Goal: Task Accomplishment & Management: Use online tool/utility

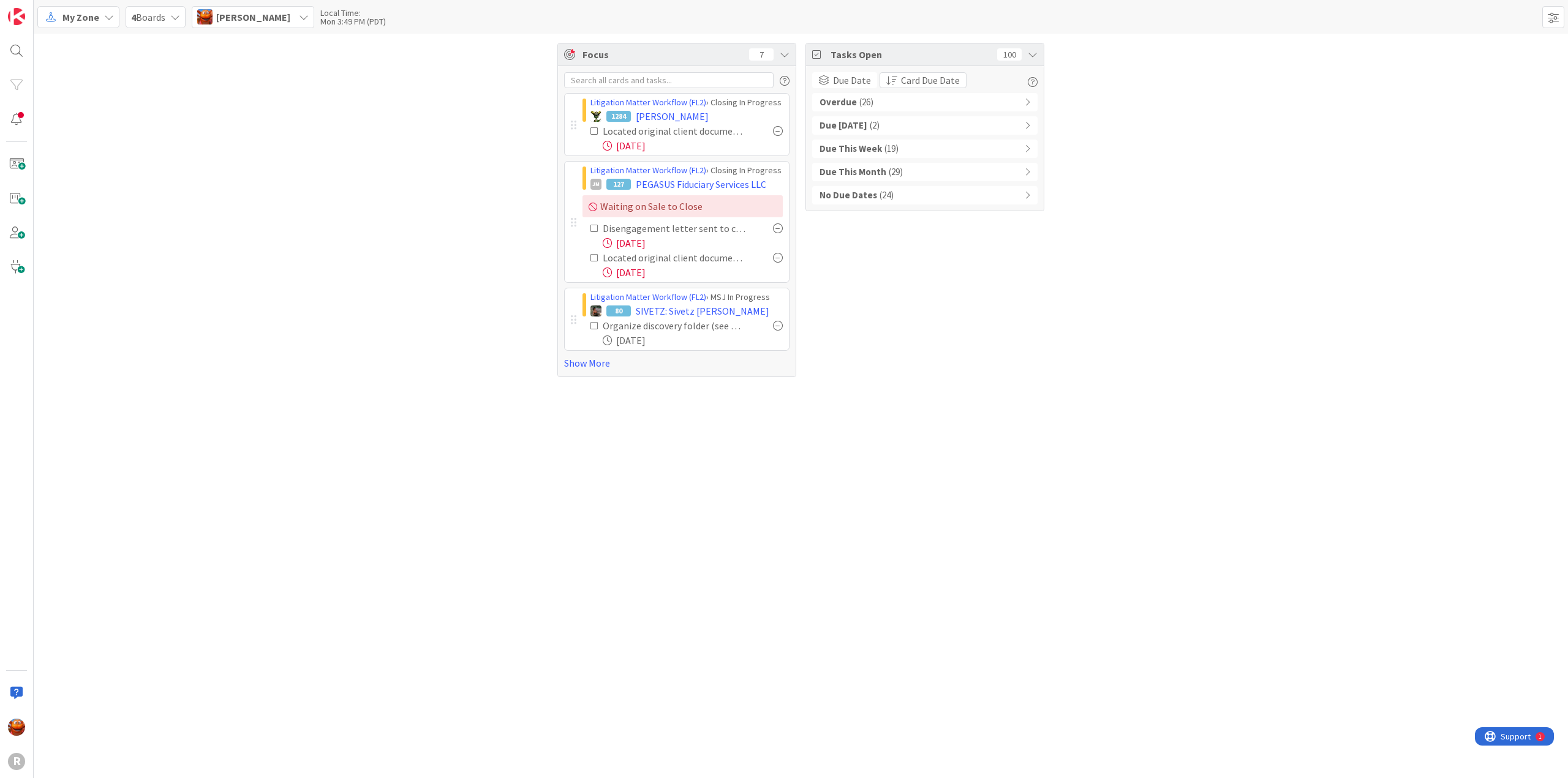
click at [57, 18] on icon at bounding box center [51, 17] width 16 height 16
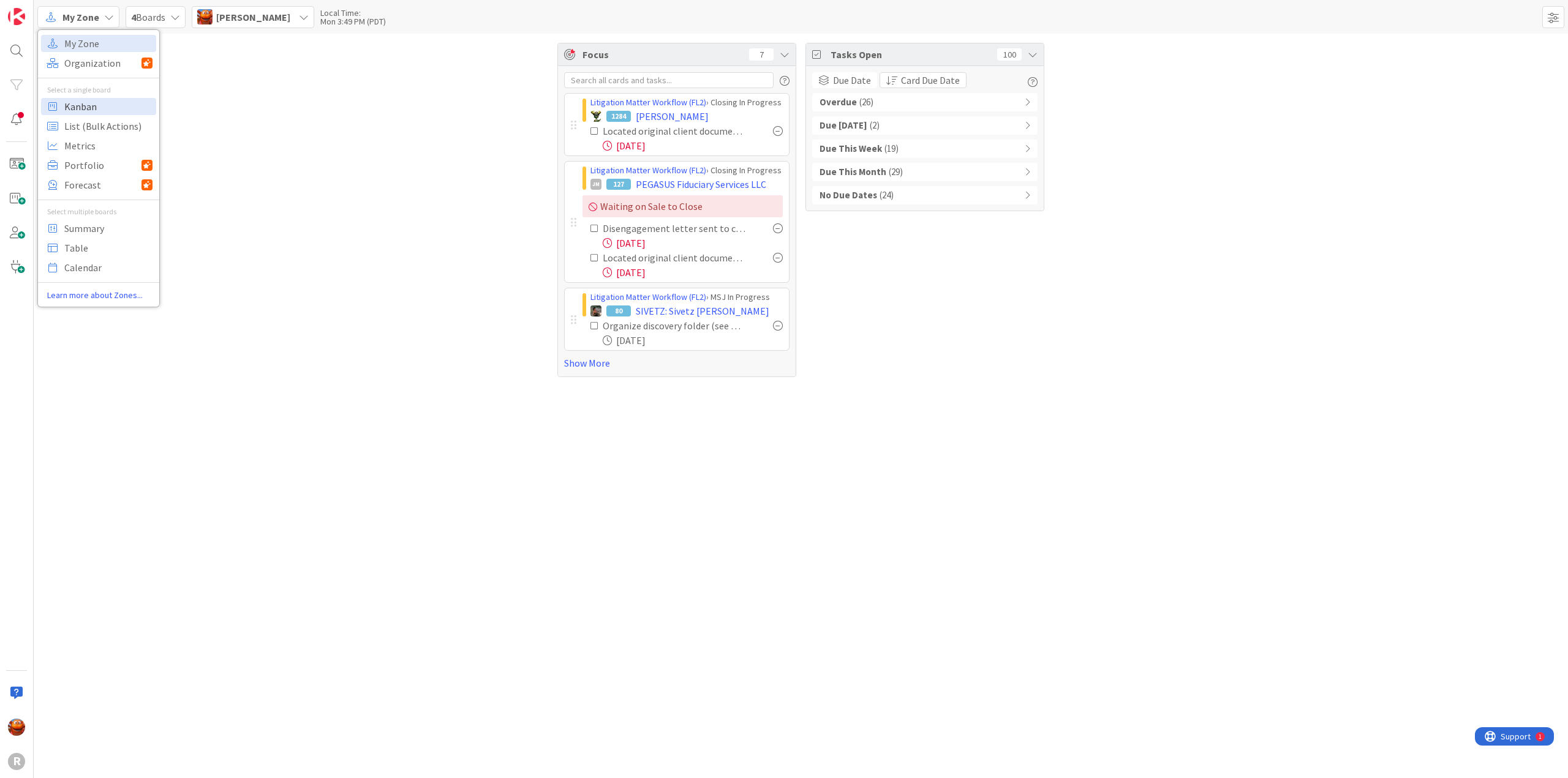
click at [94, 108] on span "Kanban" at bounding box center [108, 106] width 89 height 18
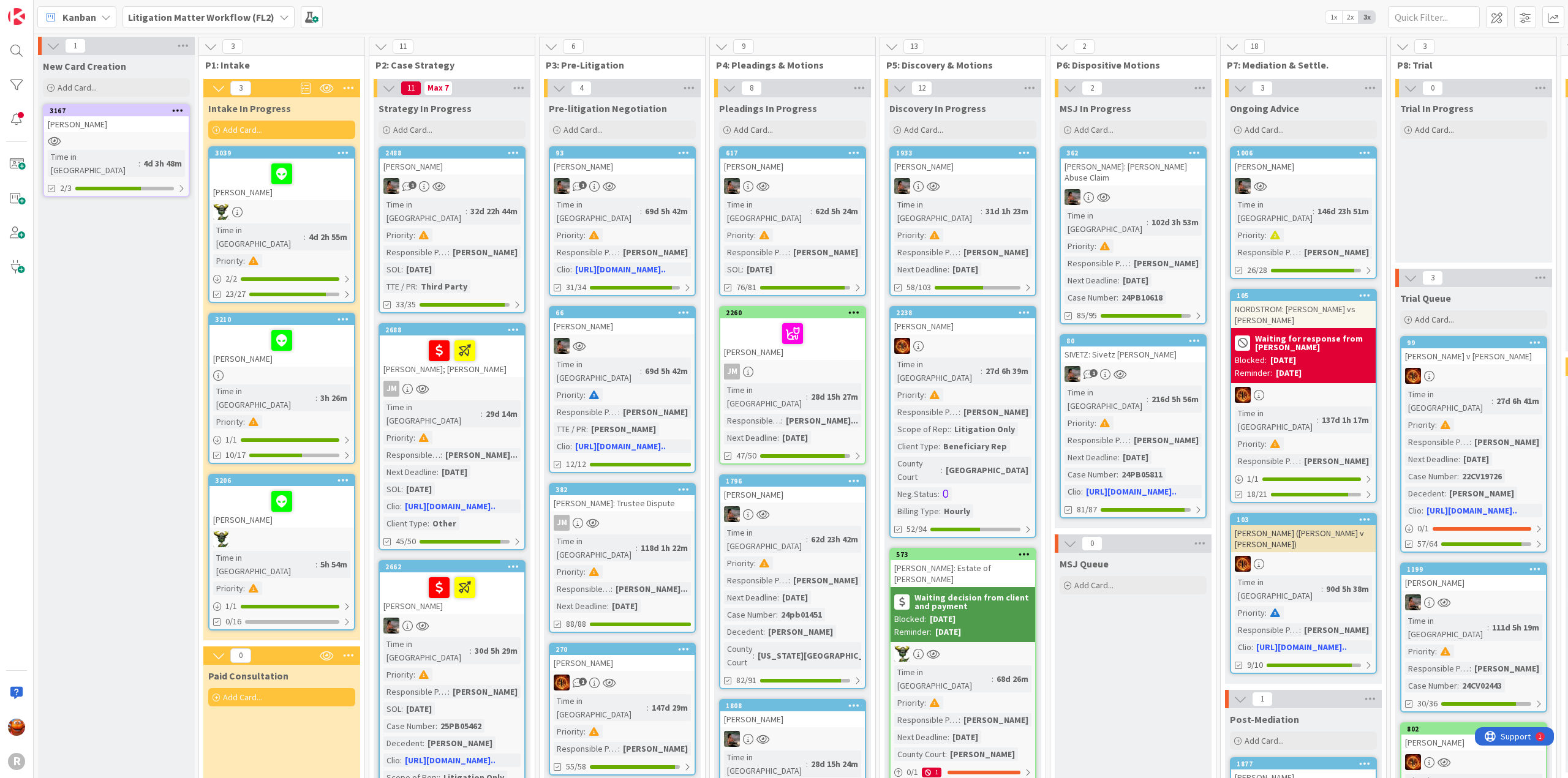
click at [322, 521] on div "3206 PAULUS, Nicole Time in Column : 5h 54m Priority : 1 / 1 0/16" at bounding box center [281, 551] width 147 height 157
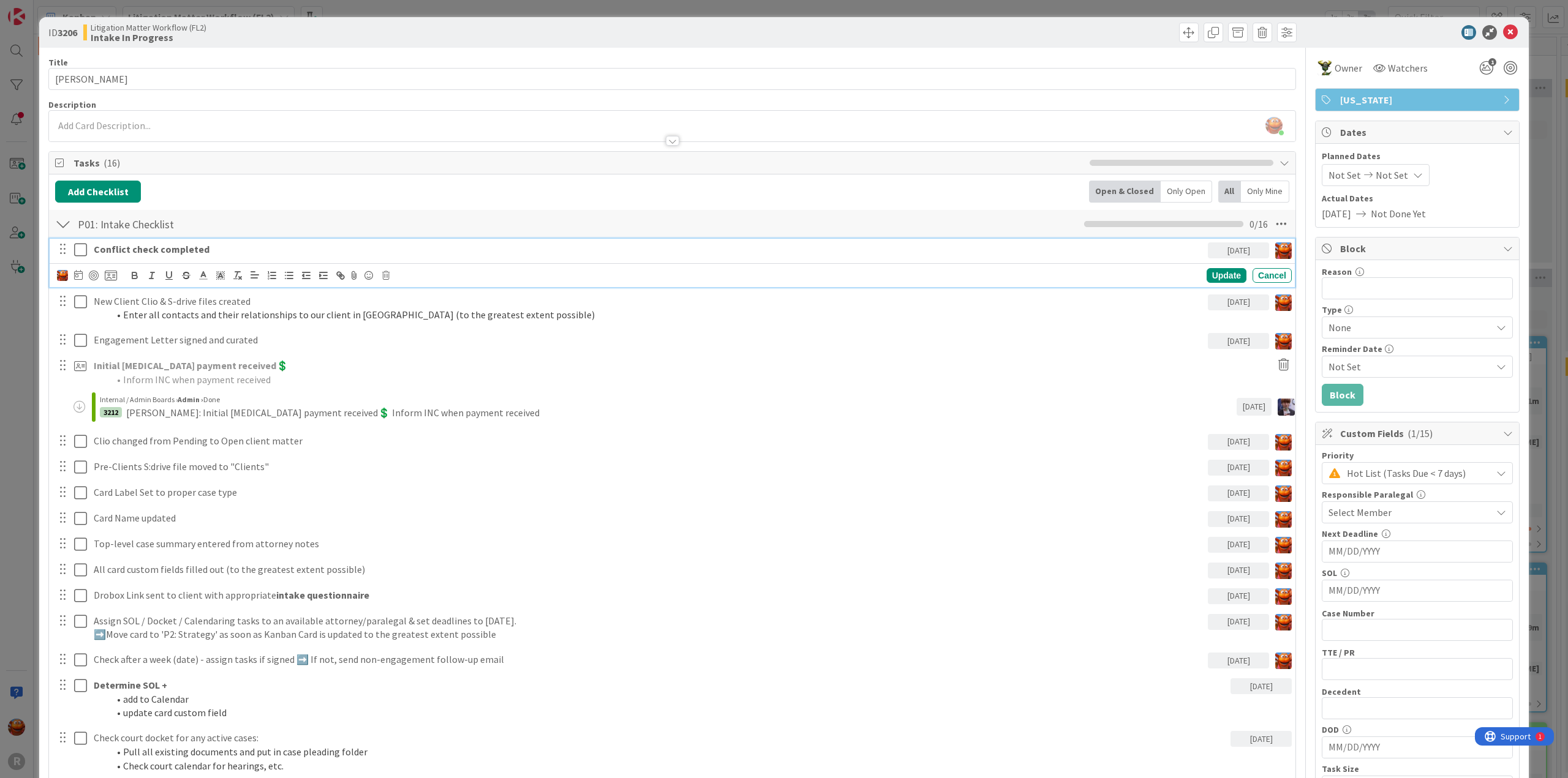
click at [213, 256] on div "Conflict check completed" at bounding box center [648, 250] width 1119 height 21
click at [90, 275] on div at bounding box center [93, 275] width 10 height 10
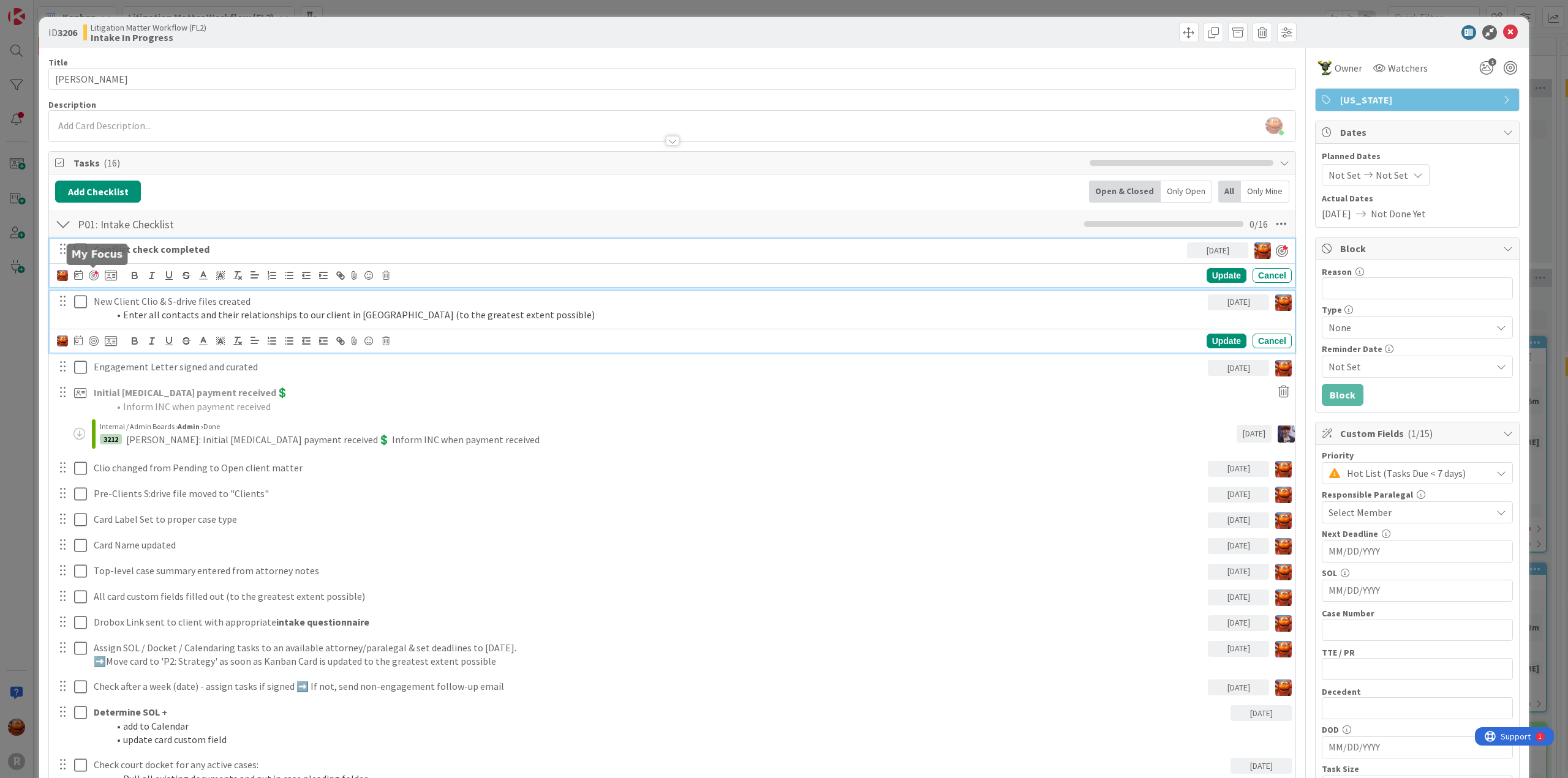
drag, startPoint x: 136, startPoint y: 310, endPoint x: 124, endPoint y: 310, distance: 12.0
click at [136, 310] on li "Enter all contacts and their relationships to our client in Clio (to the greate…" at bounding box center [655, 315] width 1094 height 14
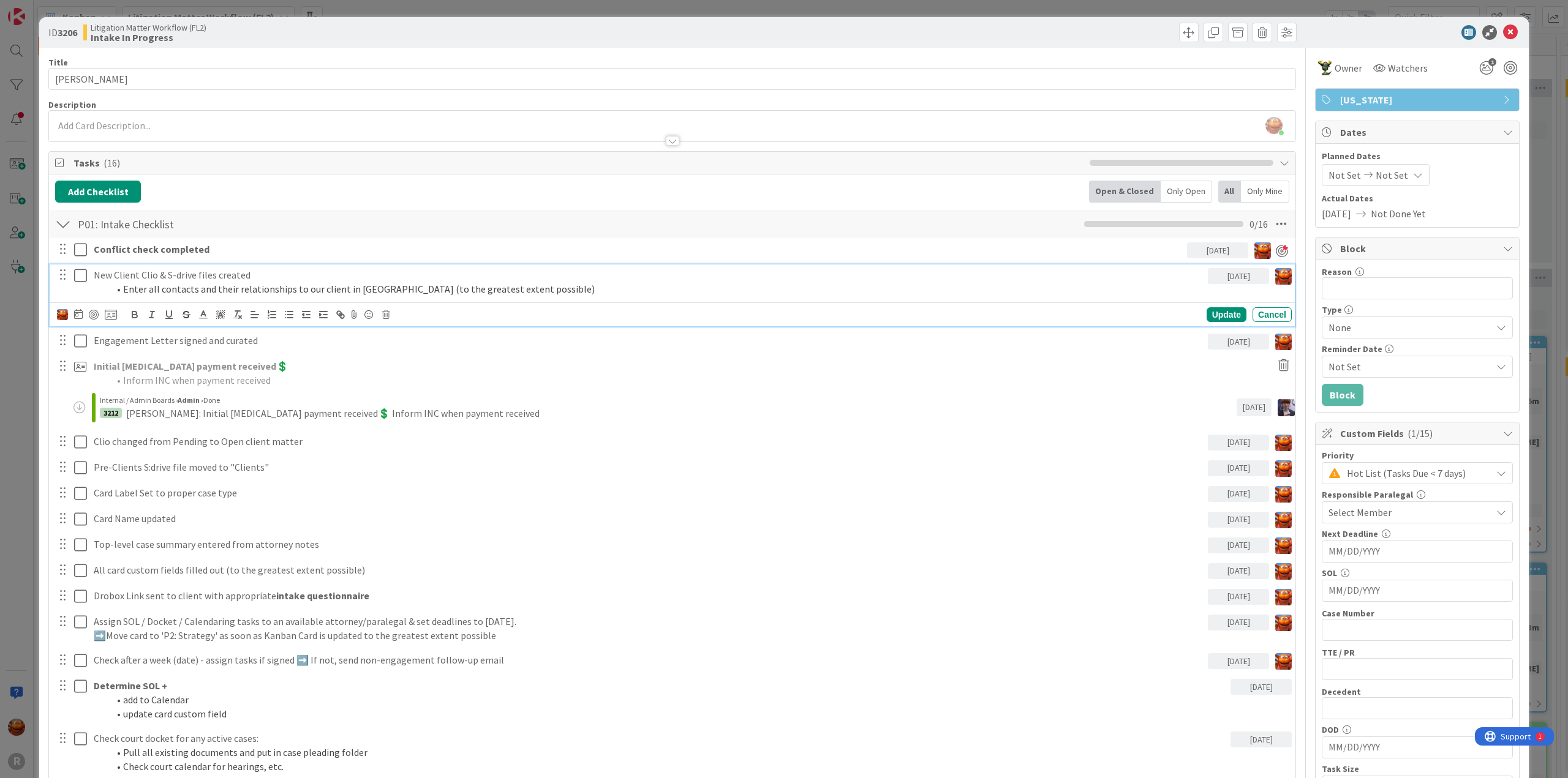
click at [79, 268] on icon at bounding box center [80, 275] width 13 height 15
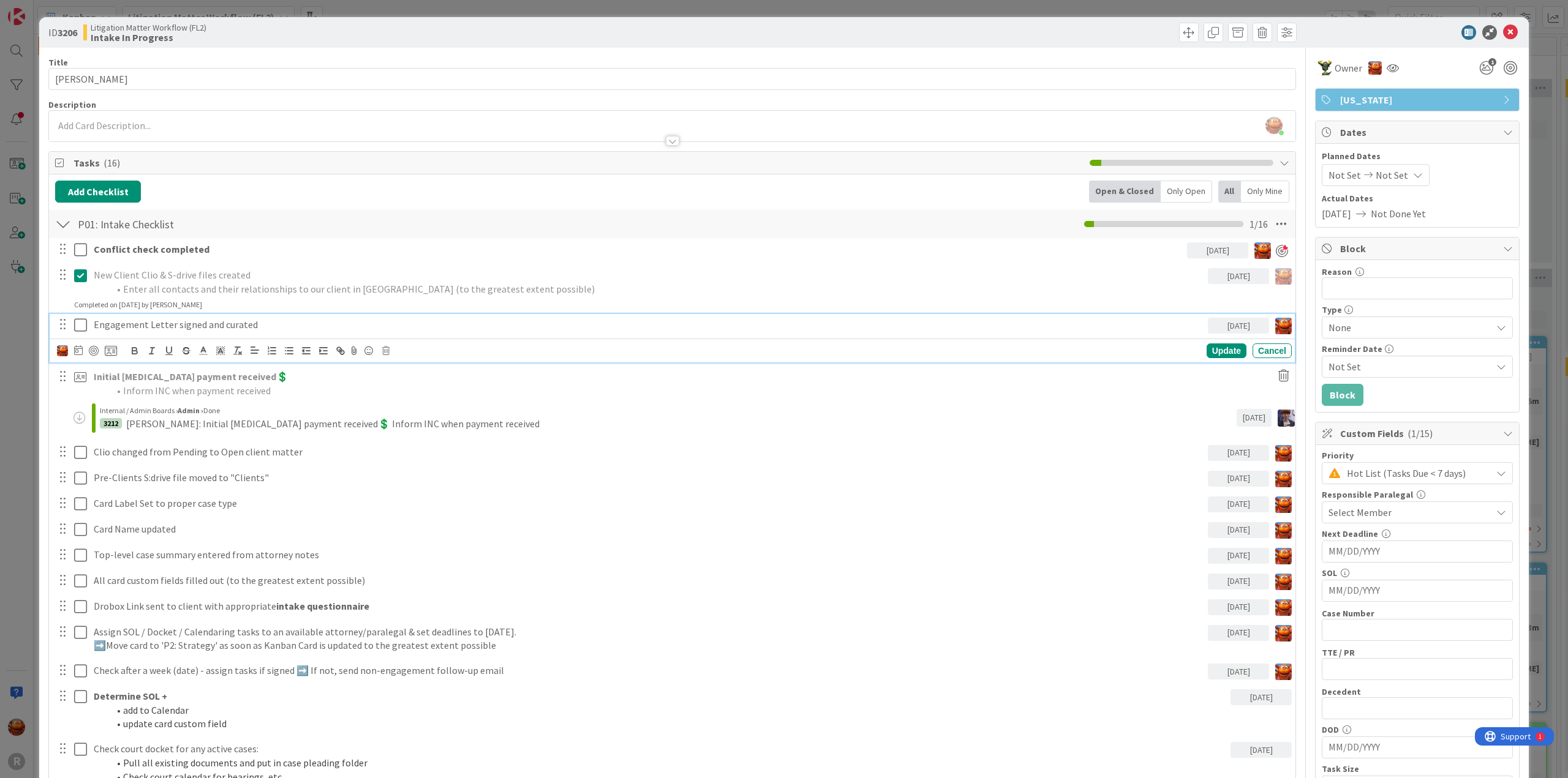
click at [84, 332] on button at bounding box center [81, 325] width 15 height 19
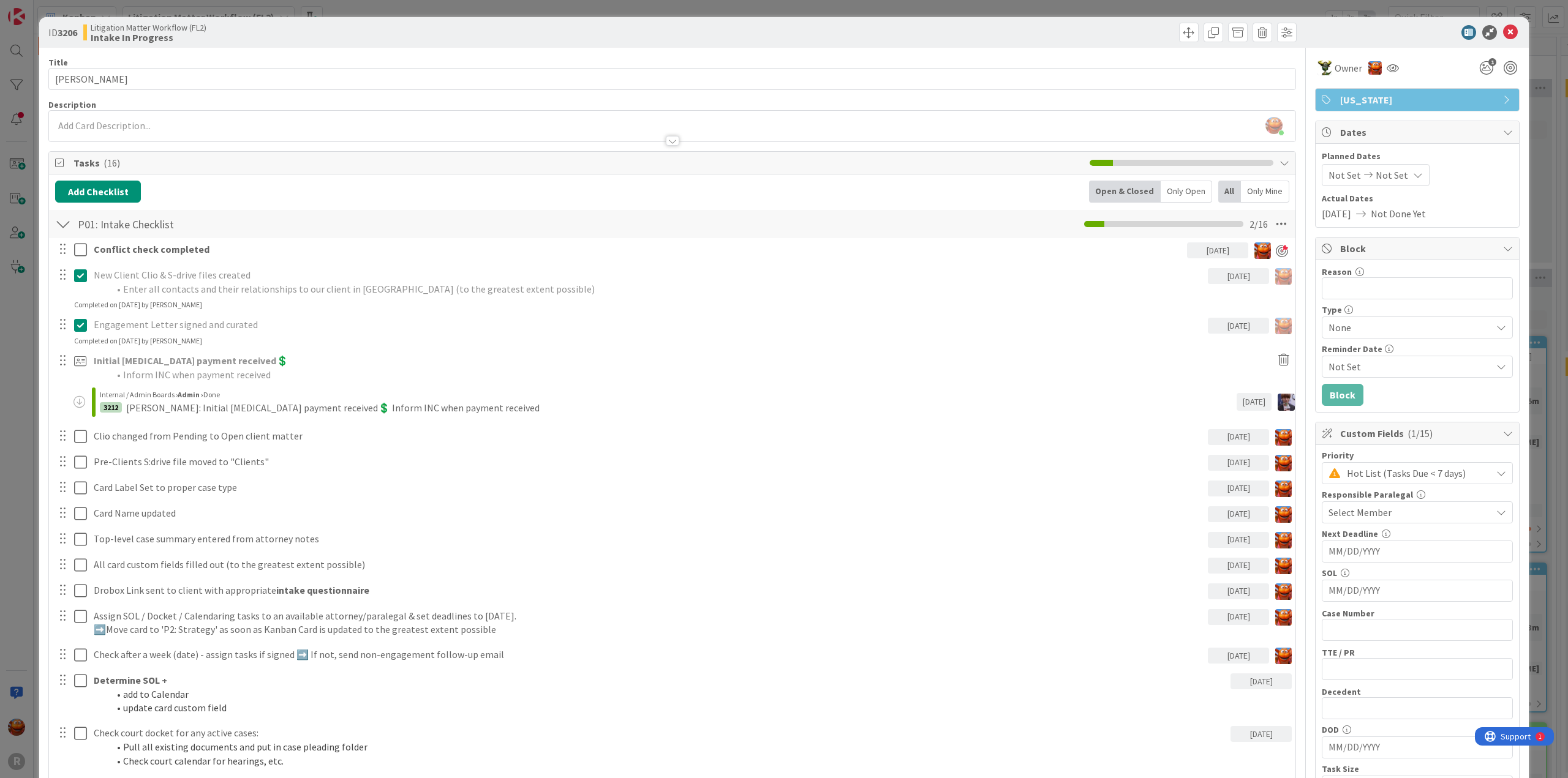
scroll to position [123, 0]
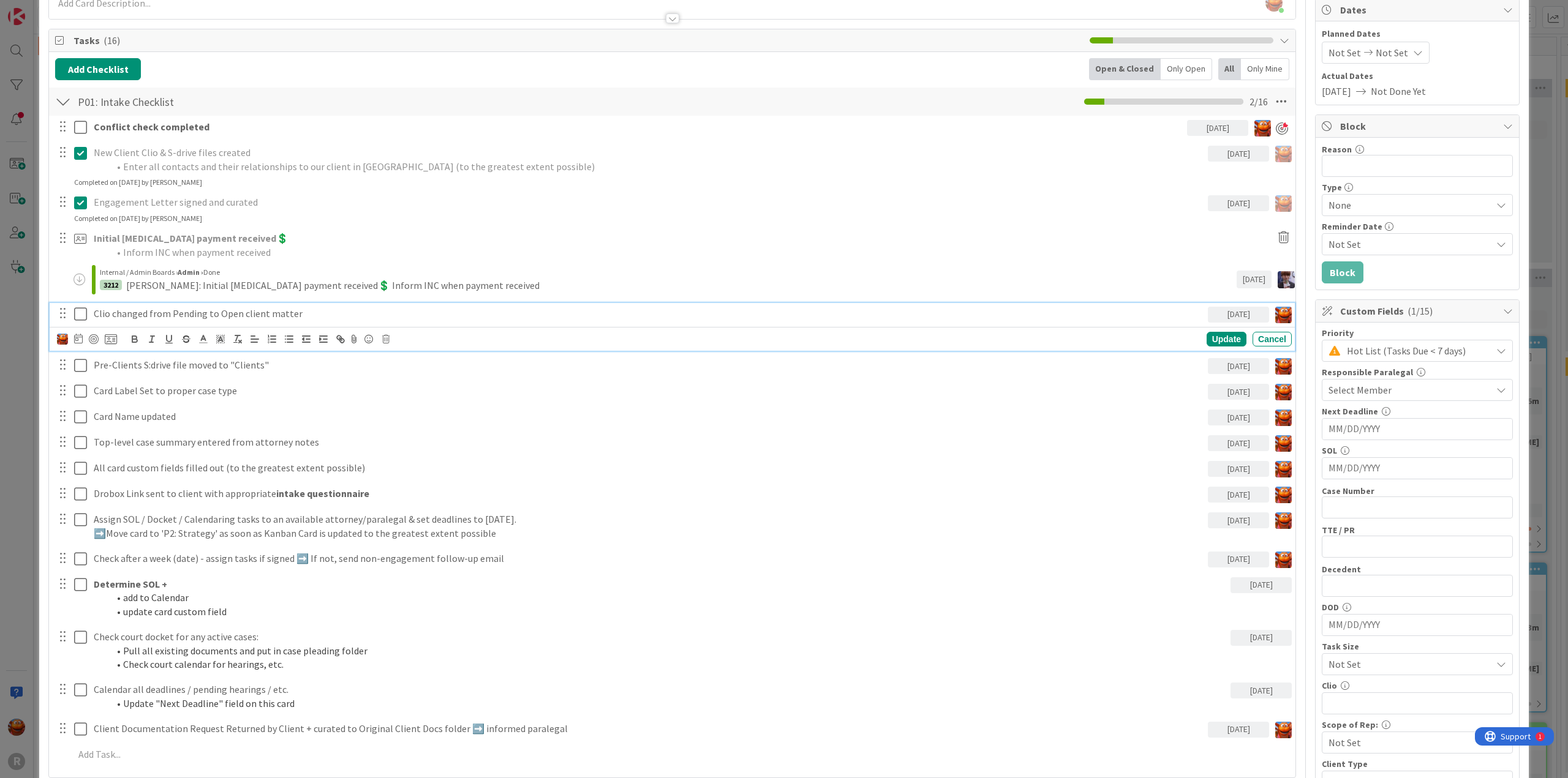
click at [77, 313] on icon at bounding box center [80, 313] width 13 height 15
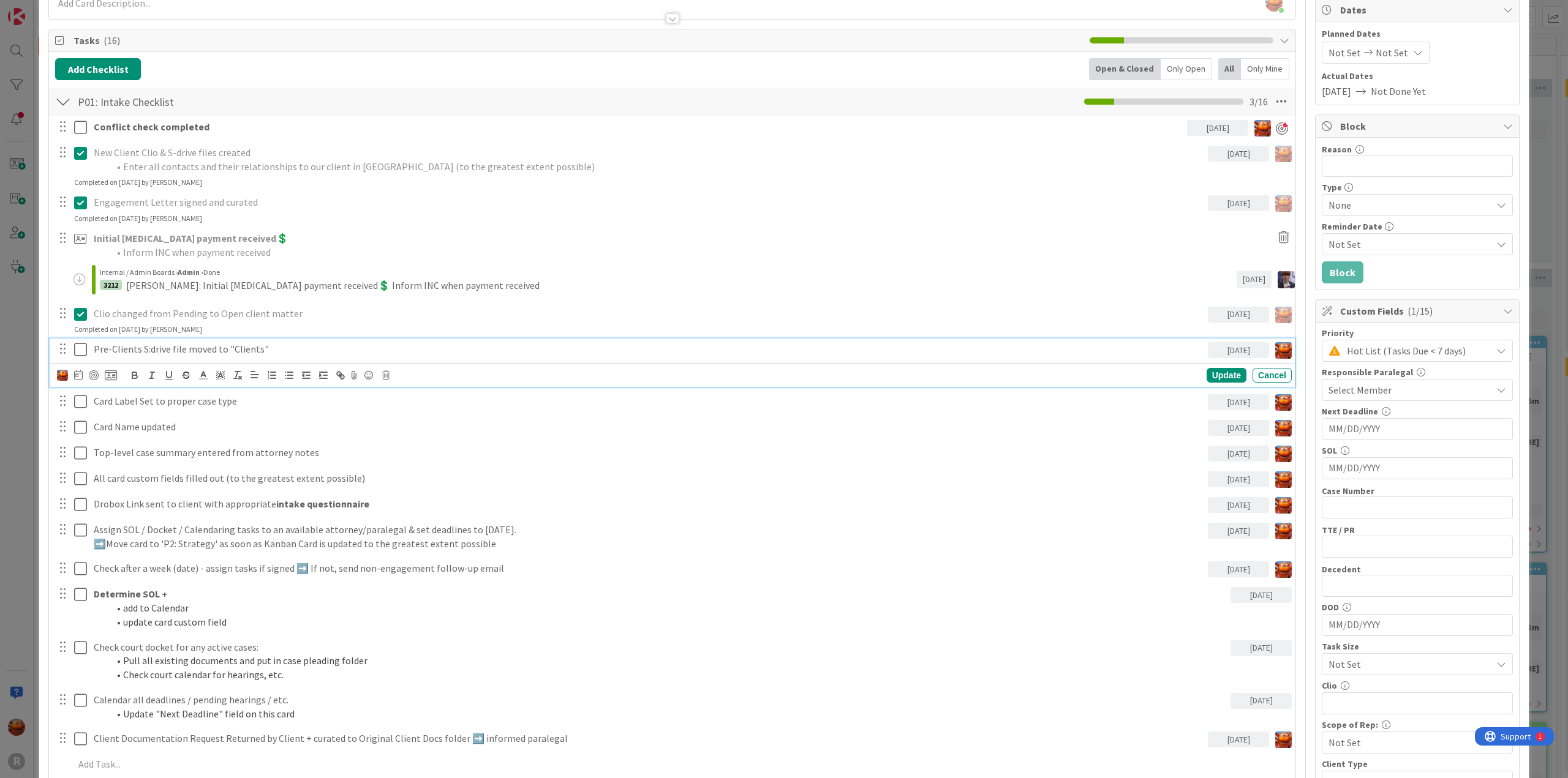
click at [77, 351] on icon at bounding box center [80, 349] width 13 height 15
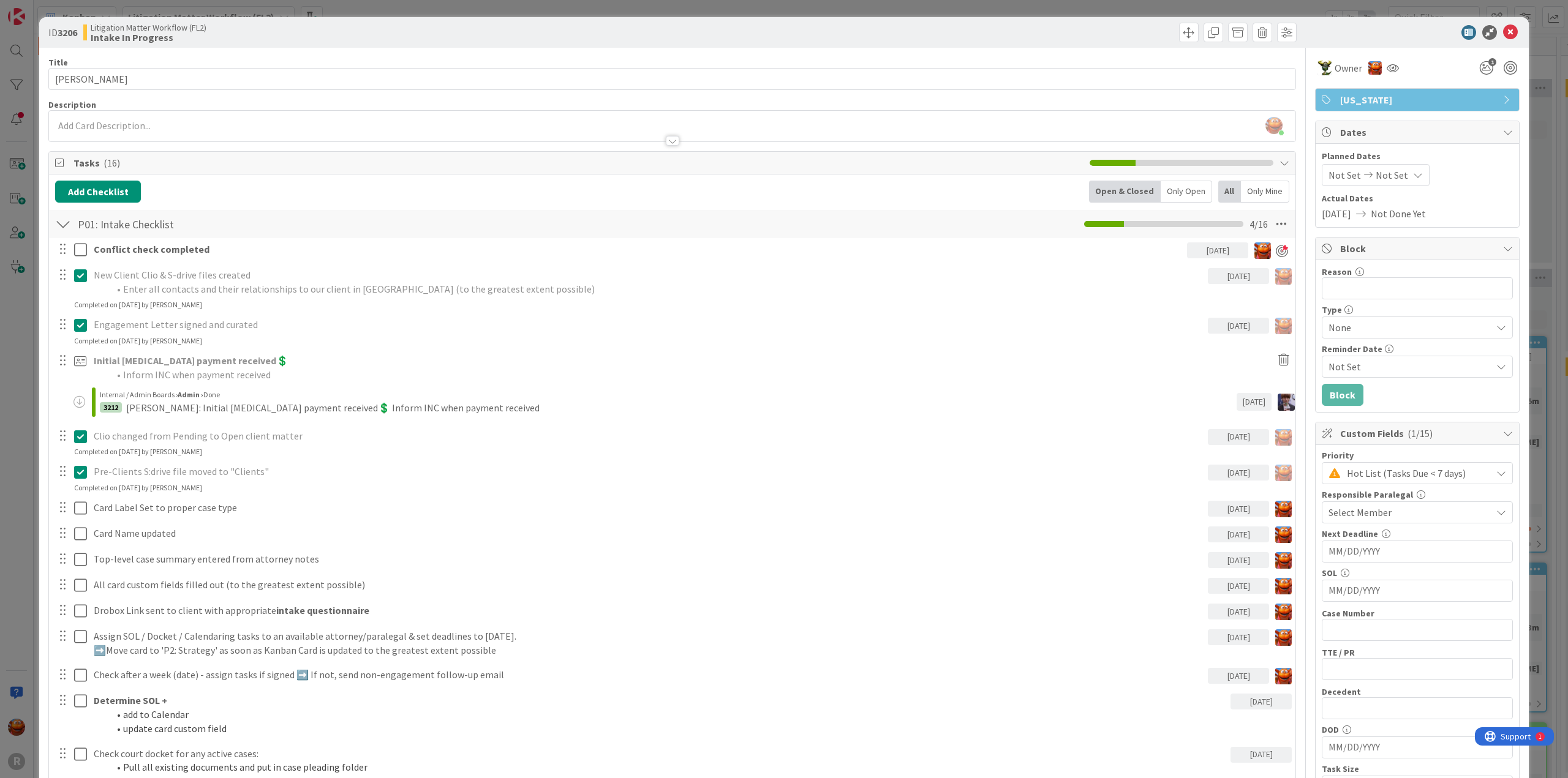
scroll to position [245, 0]
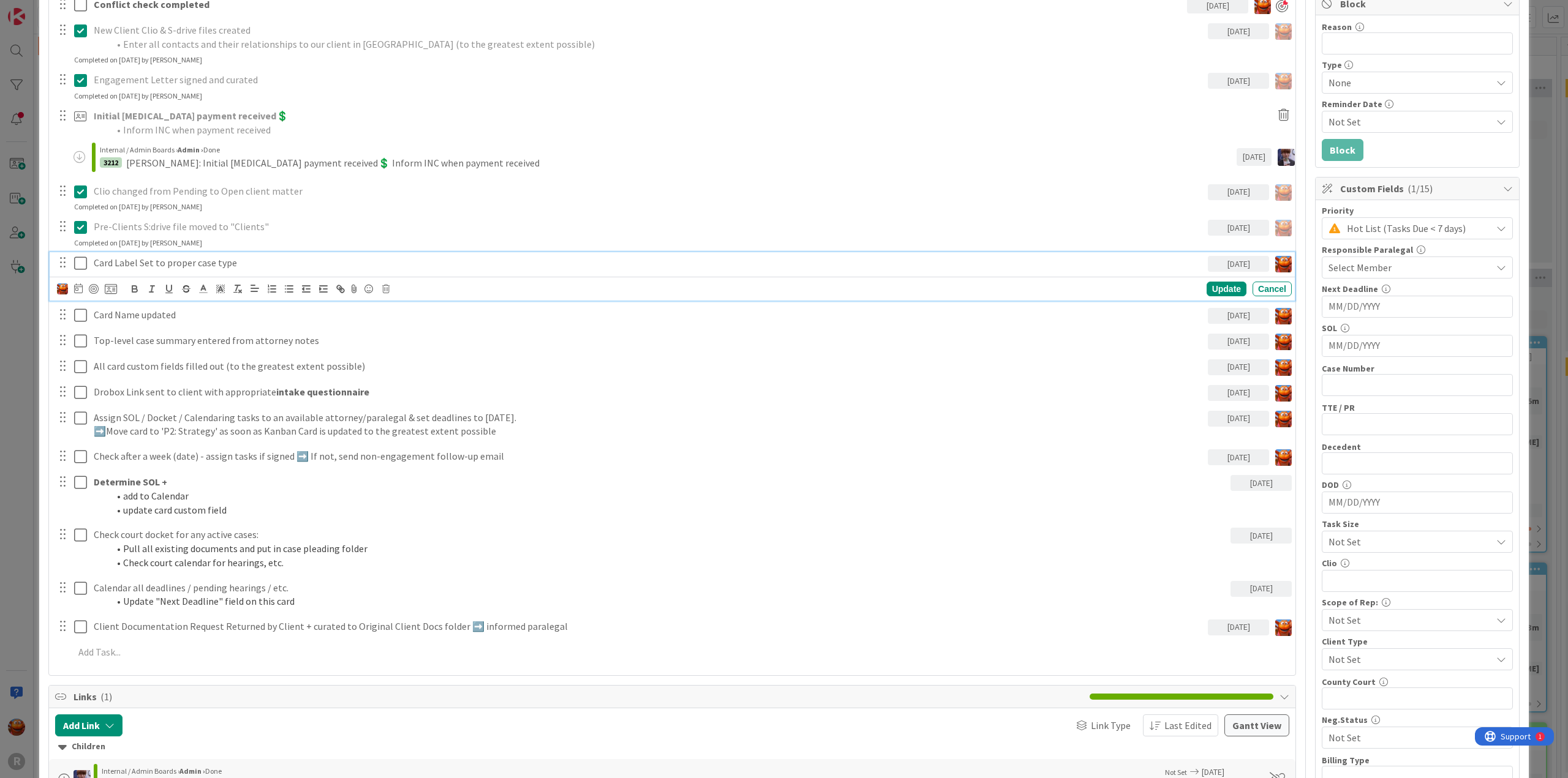
click at [80, 266] on icon at bounding box center [80, 263] width 13 height 15
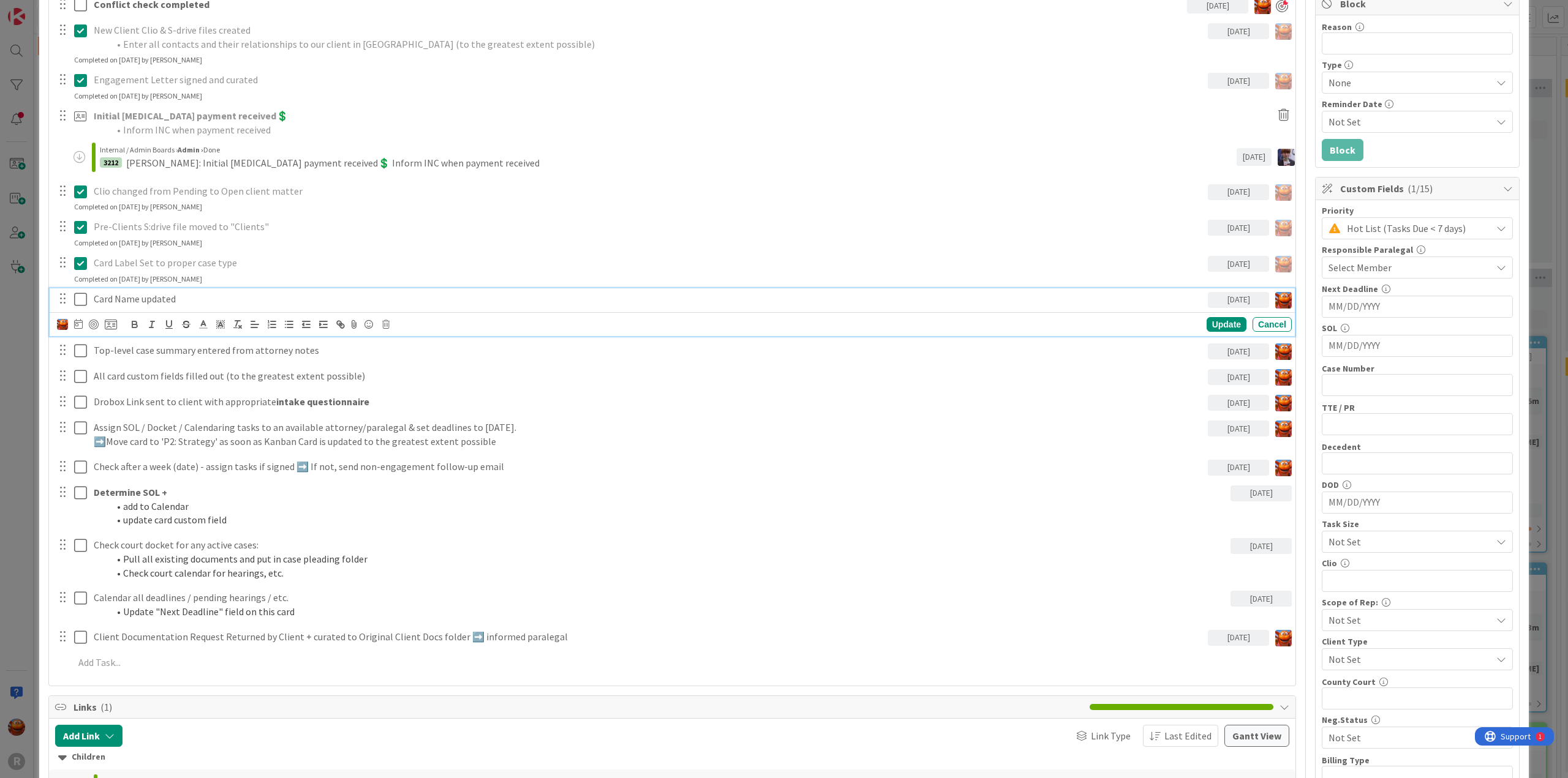
click at [80, 294] on icon at bounding box center [80, 299] width 13 height 15
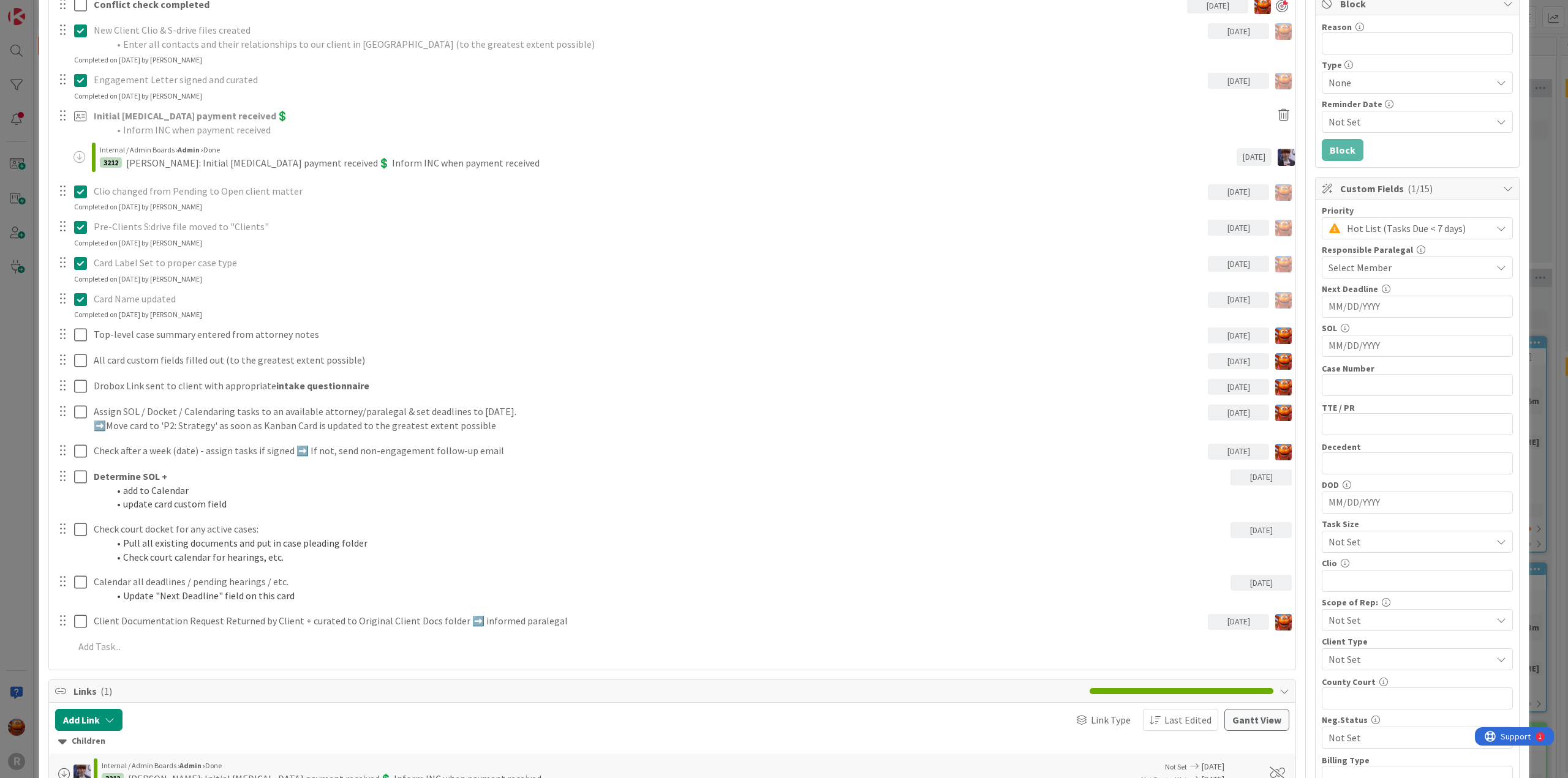
scroll to position [0, 0]
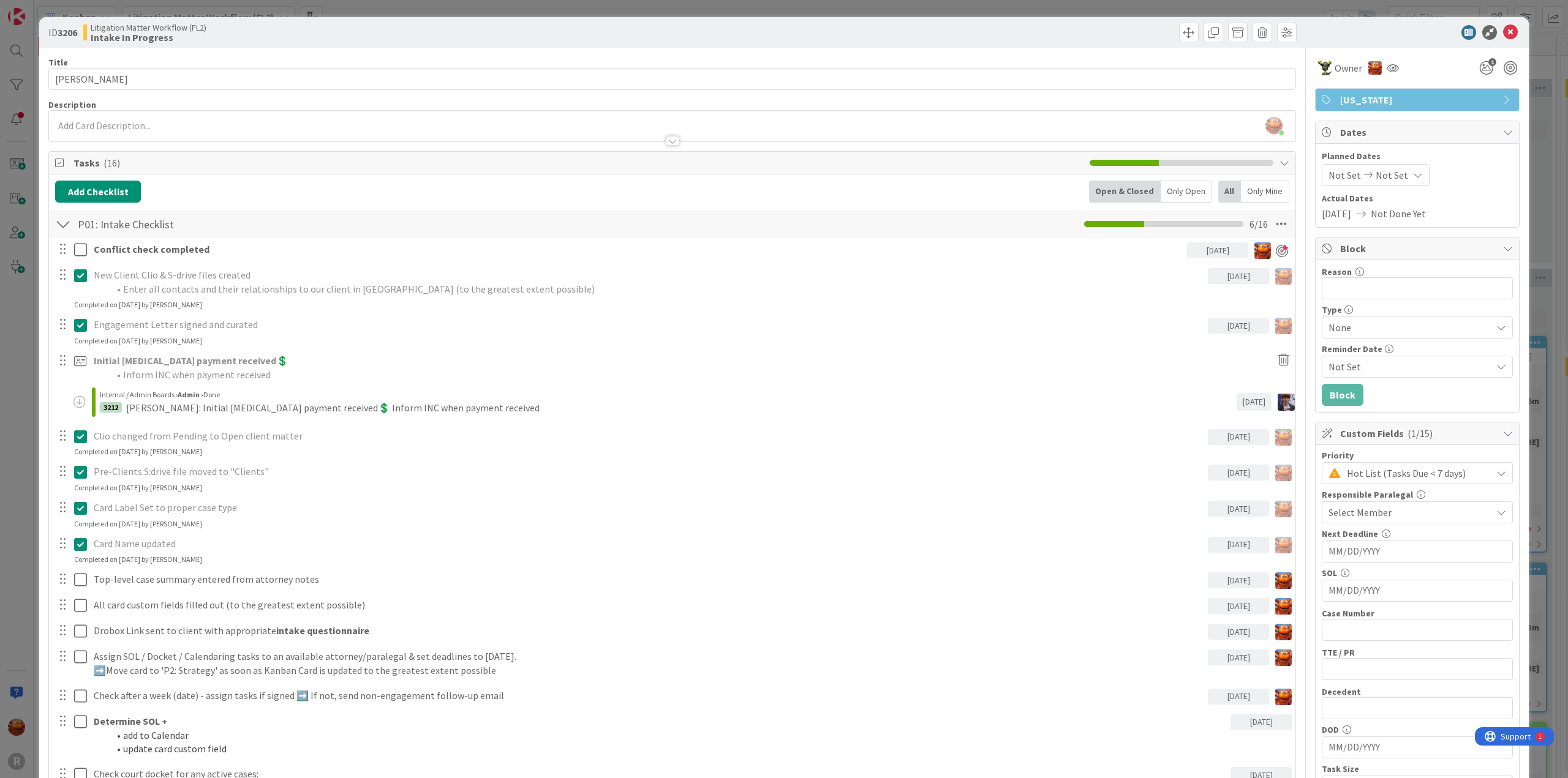
click at [162, 124] on div "Kiara Adams joined 14 m ago" at bounding box center [671, 125] width 1246 height 30
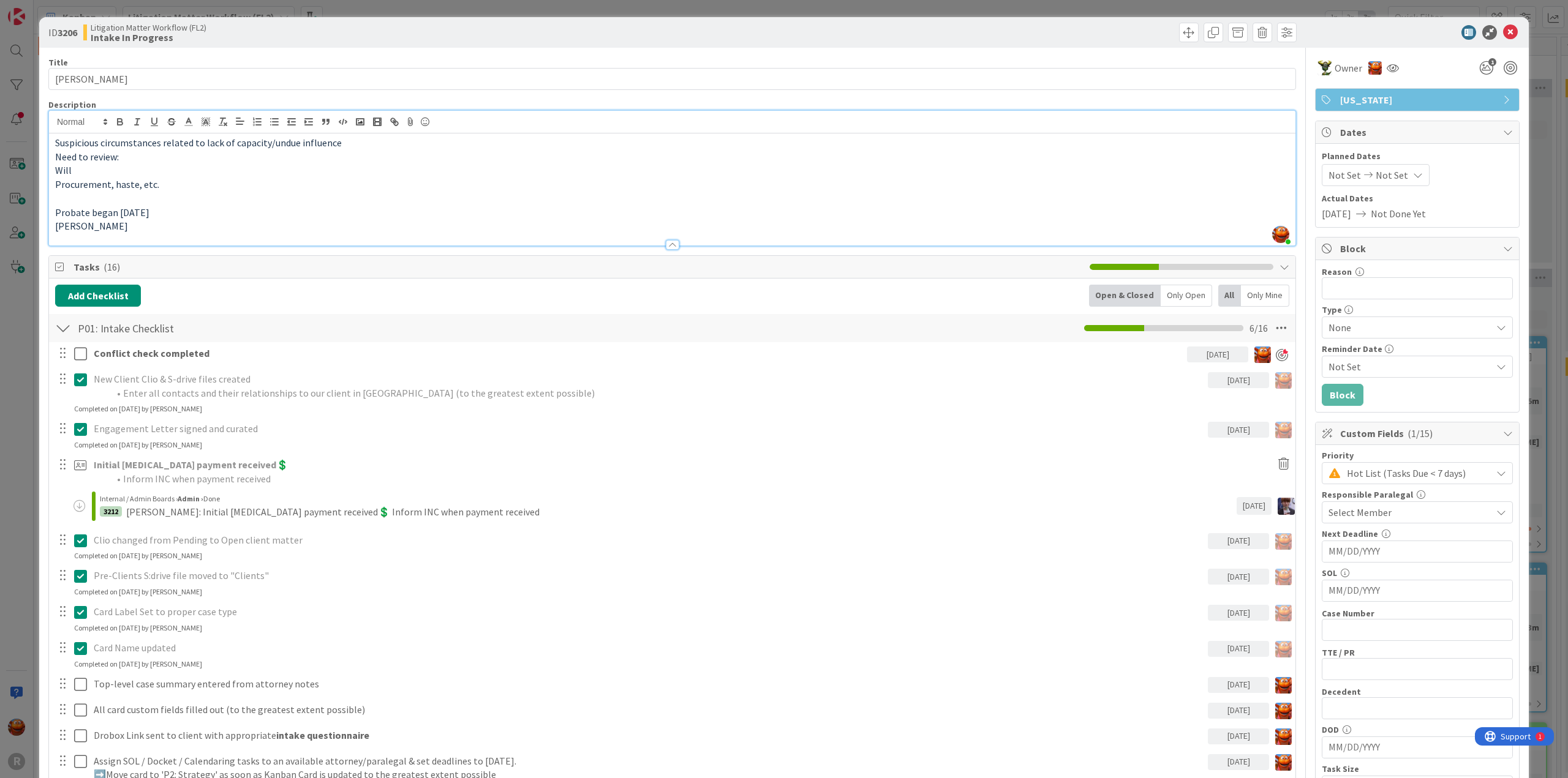
scroll to position [184, 0]
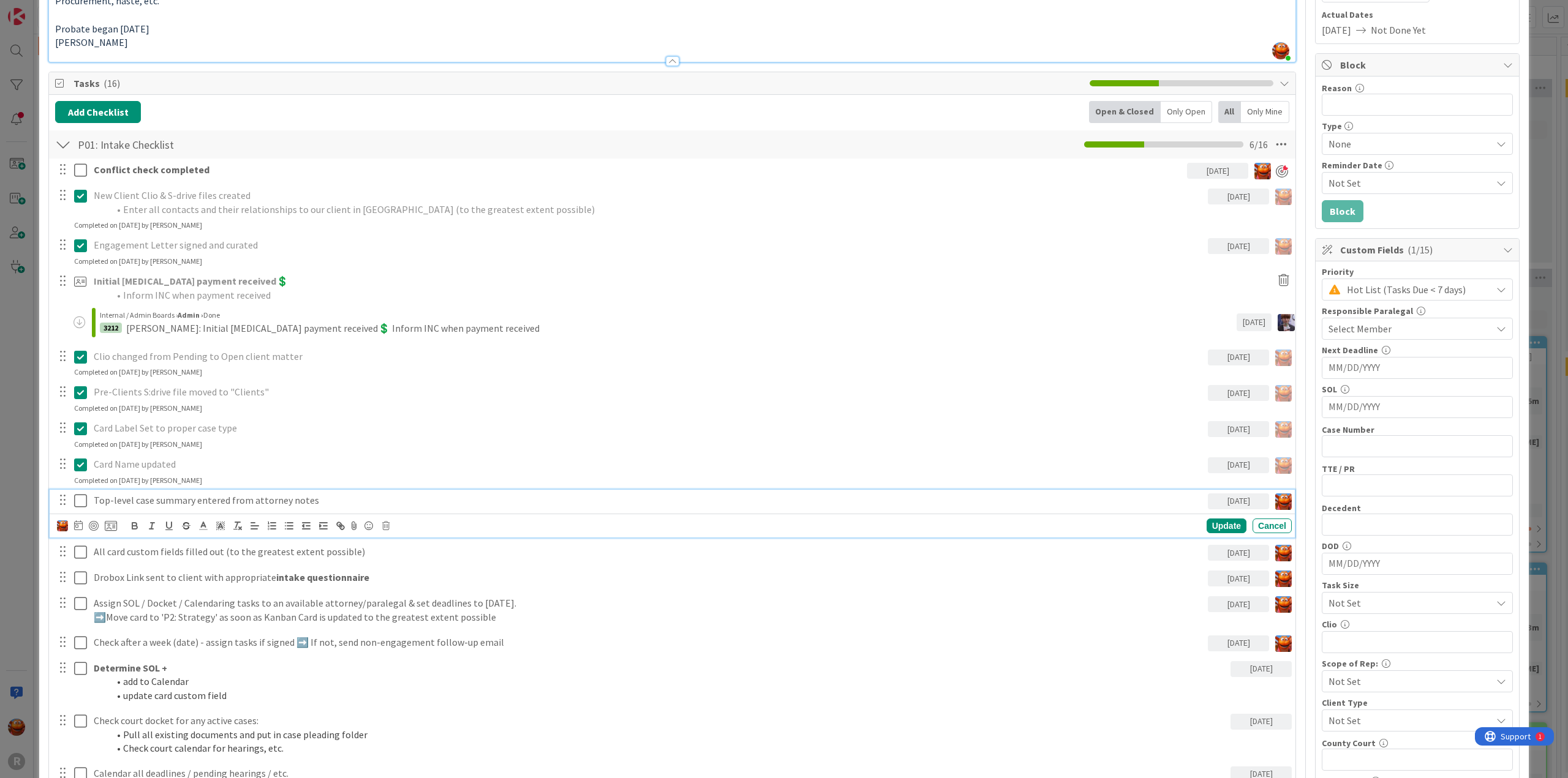
click at [85, 497] on icon at bounding box center [80, 500] width 13 height 15
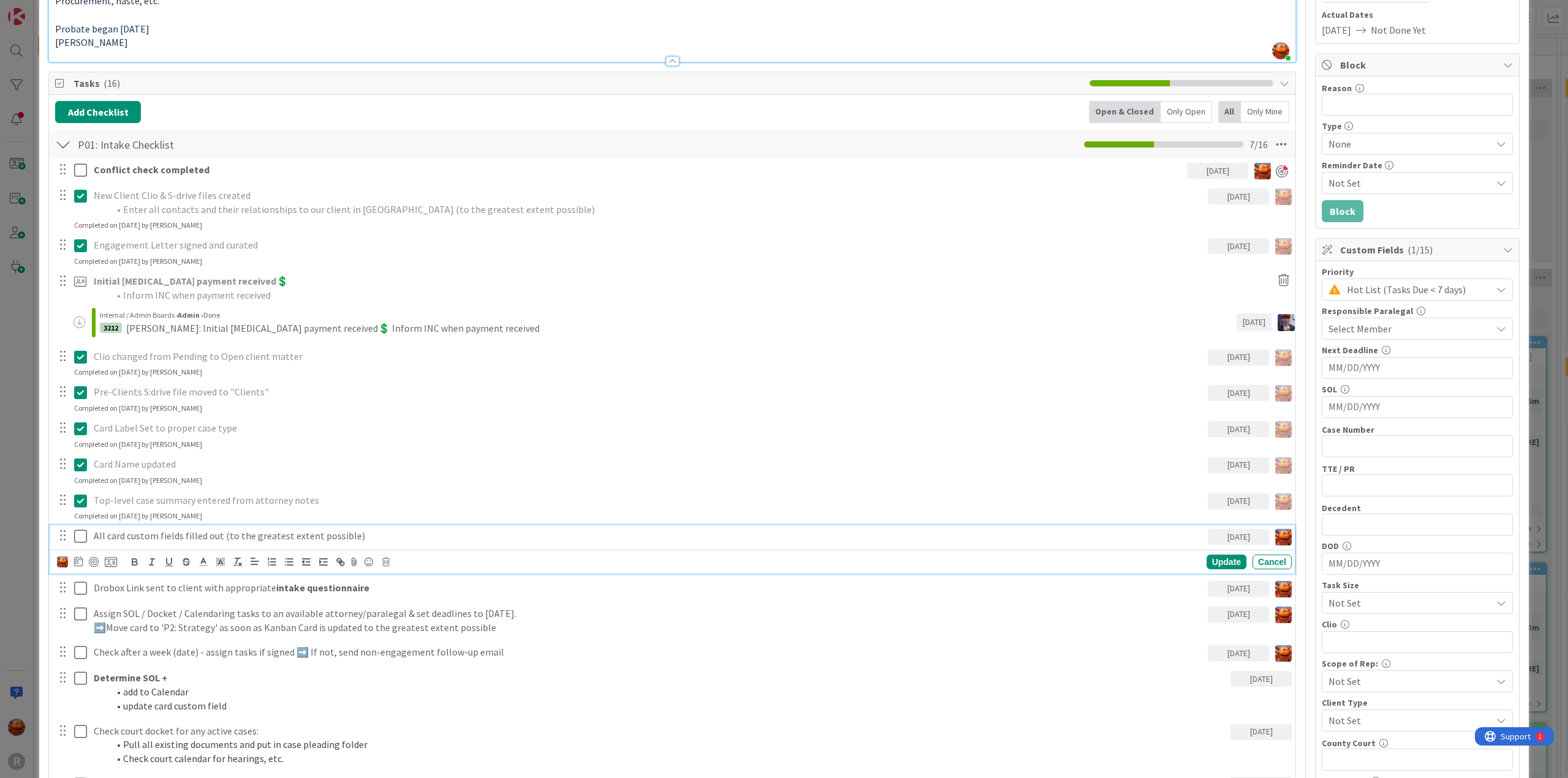
click at [80, 535] on icon at bounding box center [80, 536] width 13 height 15
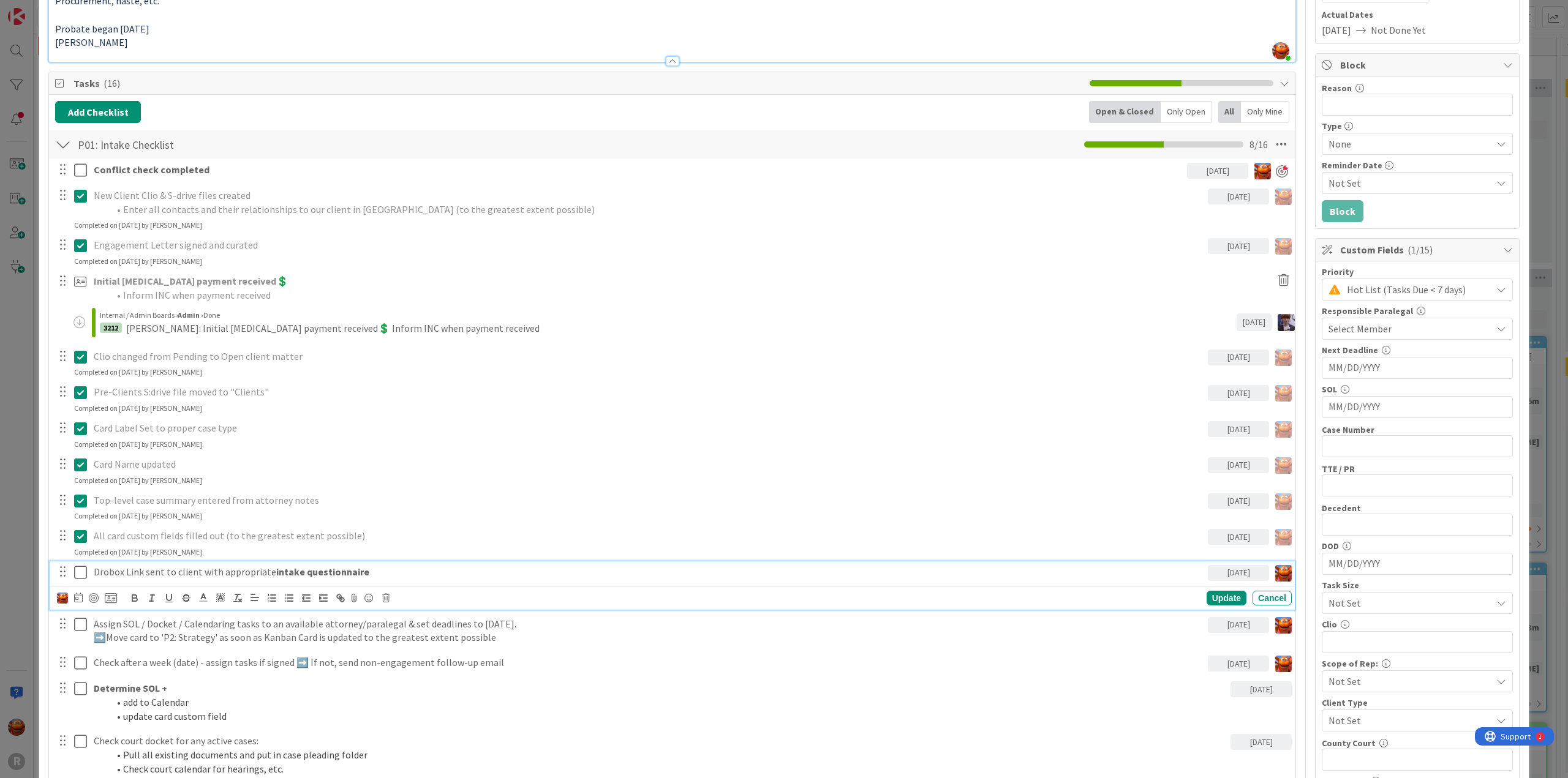
click at [83, 573] on icon at bounding box center [80, 572] width 13 height 15
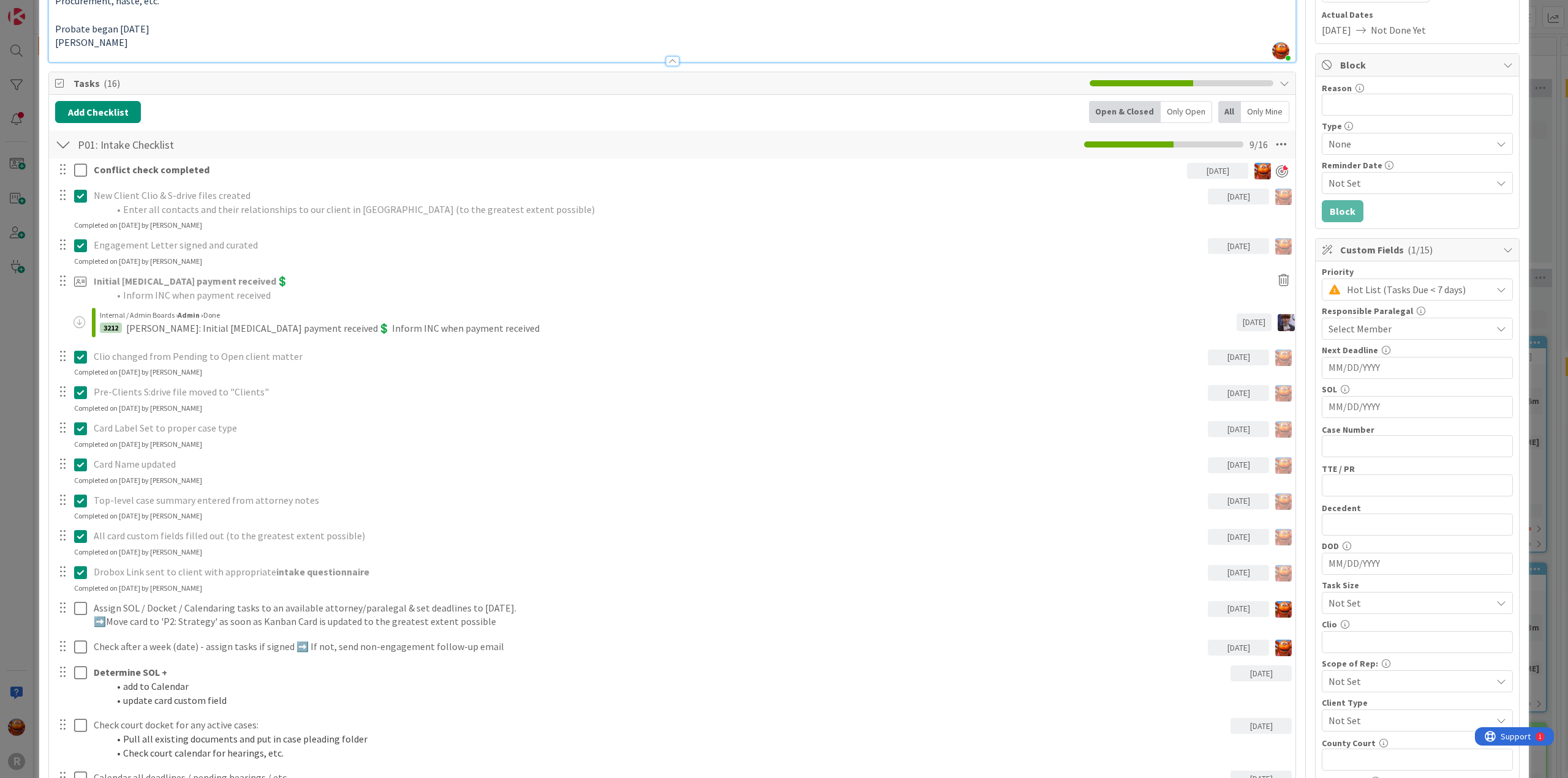
click at [20, 522] on div "ID 3206 Litigation Matter Workflow (FL2) Intake In Progress Title 14 / 128 PAUL…" at bounding box center [784, 389] width 1568 height 778
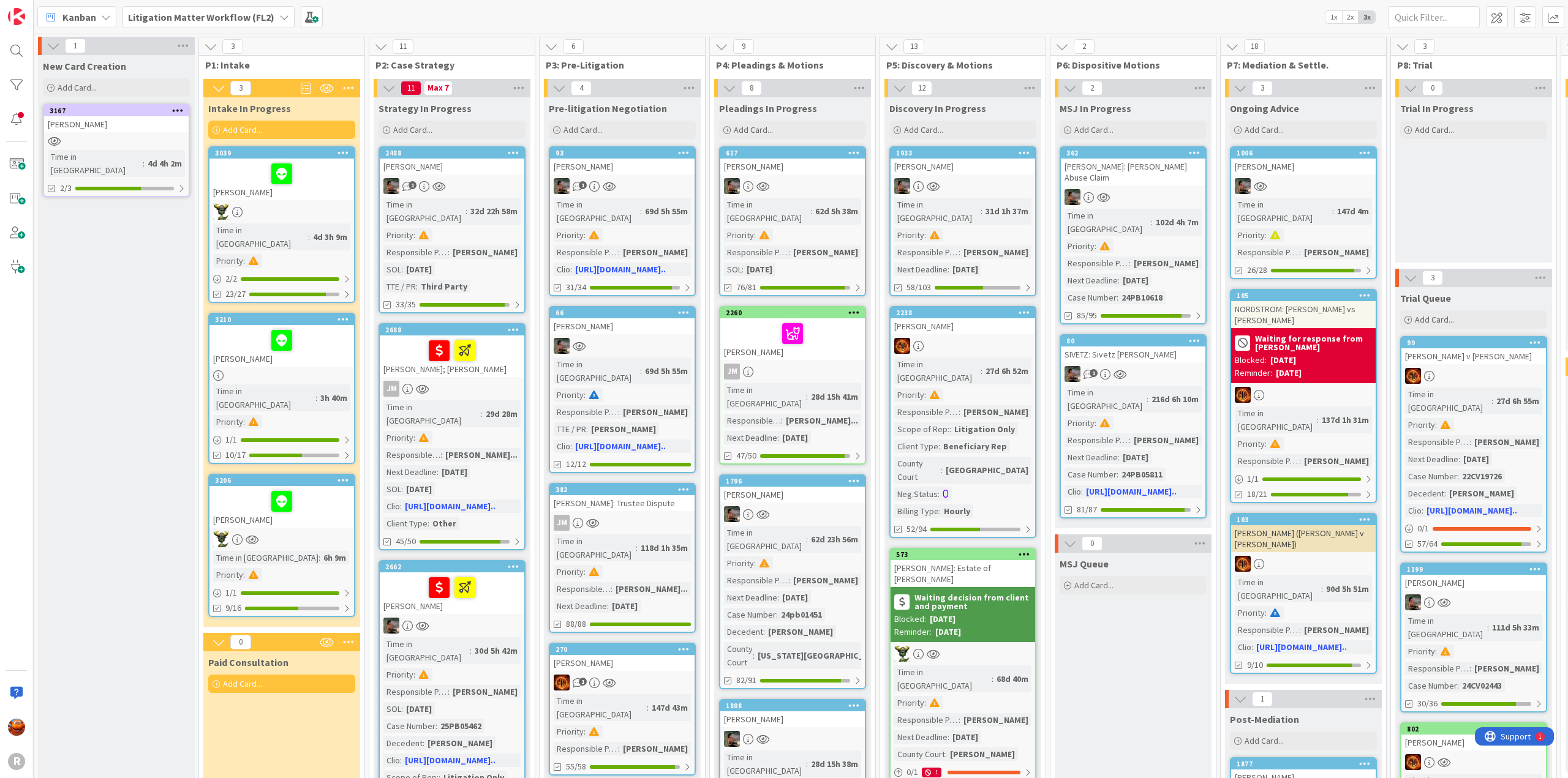
click at [329, 531] on div at bounding box center [281, 539] width 145 height 16
